Goal: Find specific page/section: Find specific page/section

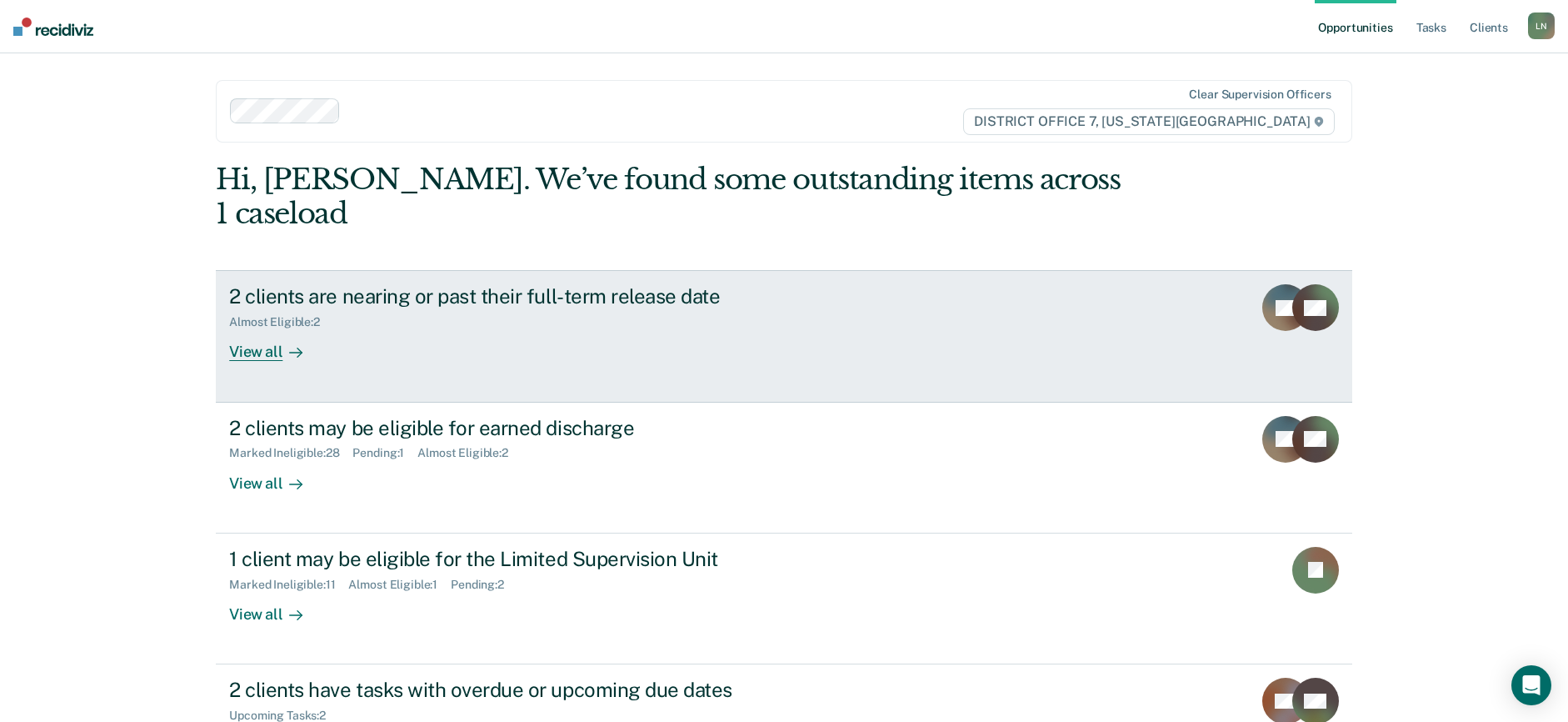
click at [438, 284] on div "2 clients are nearing or past their full-term release date" at bounding box center [522, 296] width 585 height 24
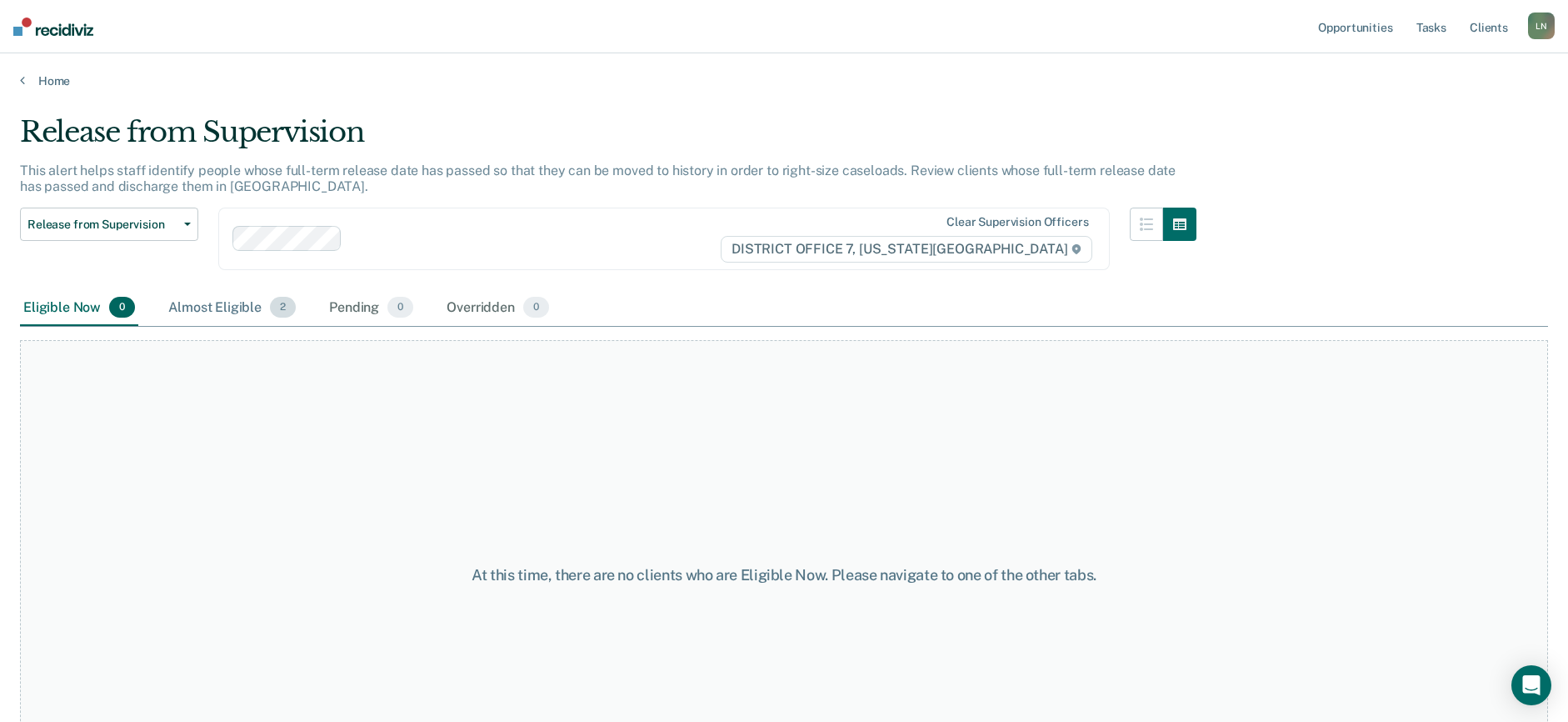
click at [242, 311] on div "Almost Eligible 2" at bounding box center [232, 308] width 134 height 37
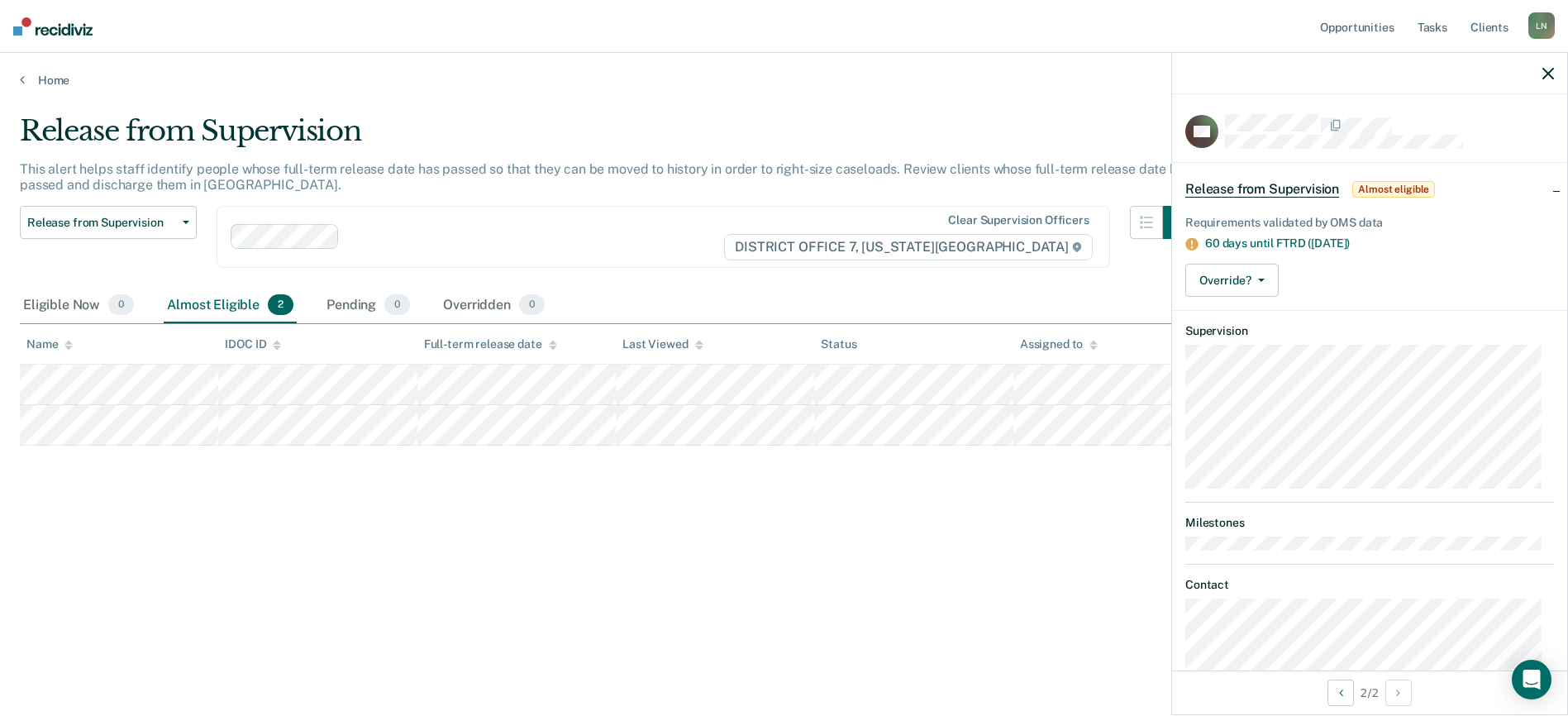
click at [1018, 598] on div "Release from Supervision This alert helps staff identify people whose full-term…" at bounding box center [784, 379] width 1529 height 531
click at [46, 81] on link "Home" at bounding box center [784, 80] width 1529 height 15
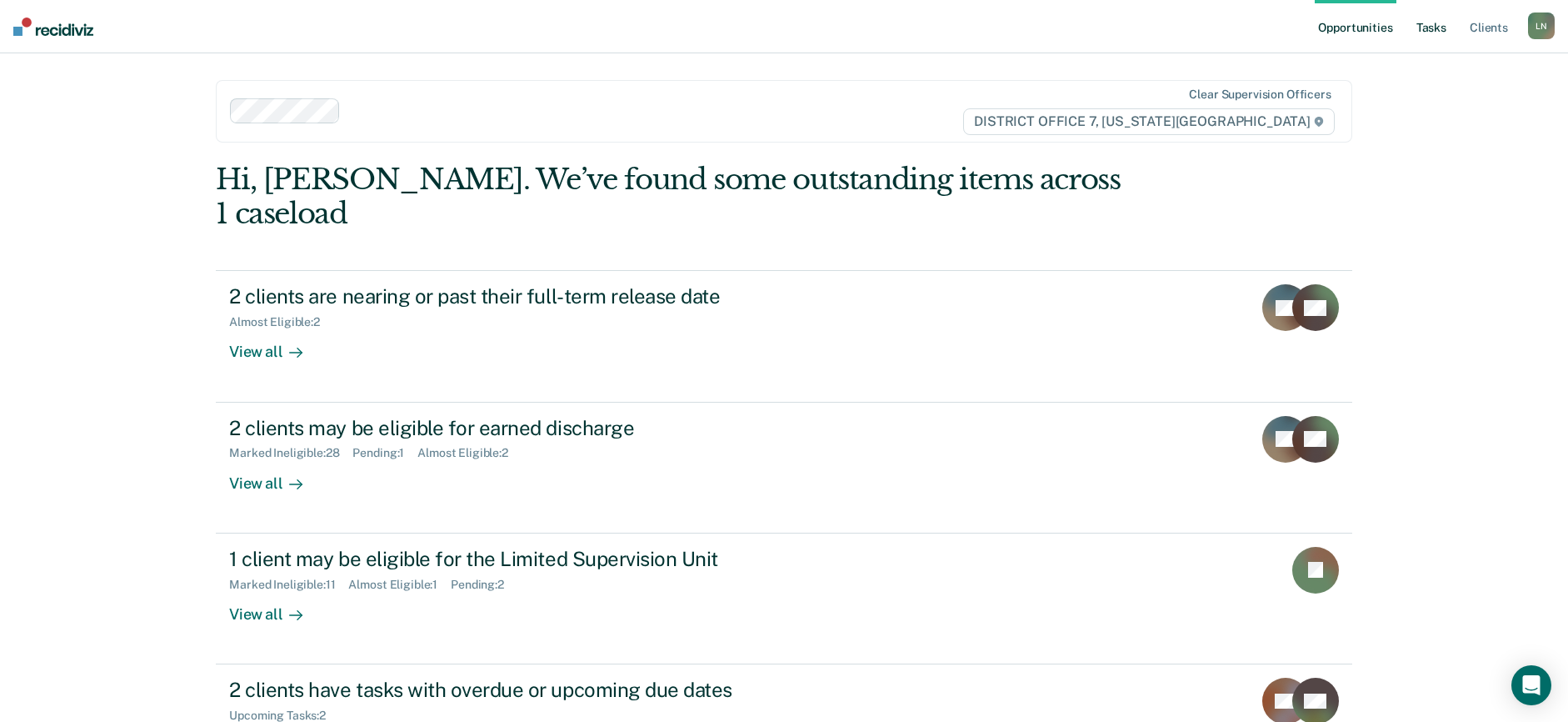
click at [1441, 34] on link "Tasks" at bounding box center [1432, 26] width 37 height 53
